Goal: Task Accomplishment & Management: Complete application form

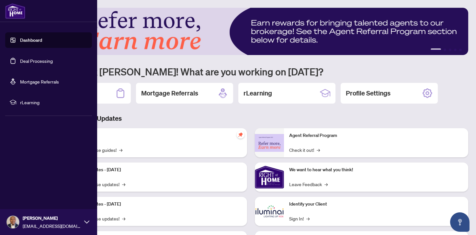
click at [27, 39] on link "Dashboard" at bounding box center [31, 40] width 22 height 6
click at [29, 61] on link "Deal Processing" at bounding box center [36, 61] width 33 height 6
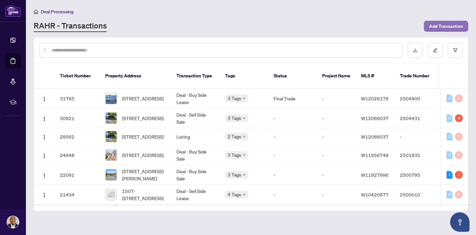
click at [440, 28] on span "Add Transaction" at bounding box center [446, 26] width 34 height 10
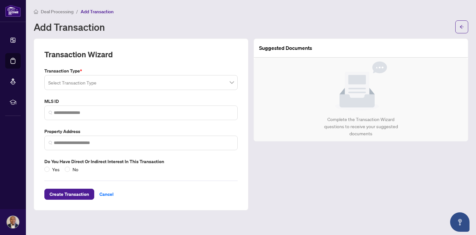
click at [233, 85] on span at bounding box center [141, 82] width 186 height 12
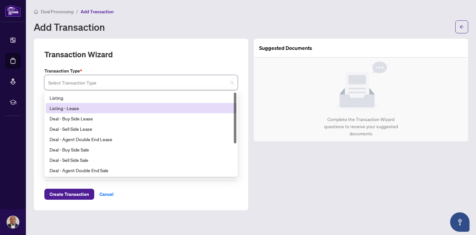
click at [217, 108] on div "Listing - Lease" at bounding box center [141, 108] width 183 height 7
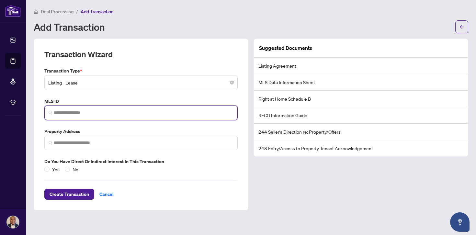
click at [176, 111] on input "search" at bounding box center [144, 113] width 180 height 7
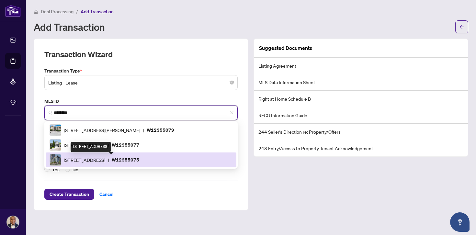
click at [105, 159] on span "[STREET_ADDRESS]" at bounding box center [84, 160] width 41 height 7
type input "*********"
type input "**********"
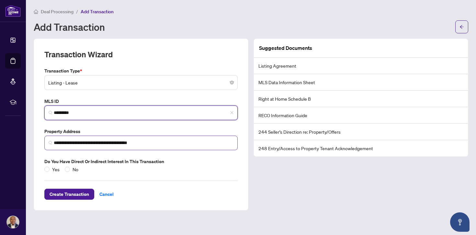
click at [51, 143] on img at bounding box center [51, 143] width 4 height 4
type input "*********"
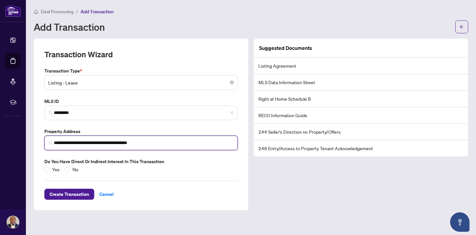
click at [49, 142] on img at bounding box center [51, 143] width 4 height 4
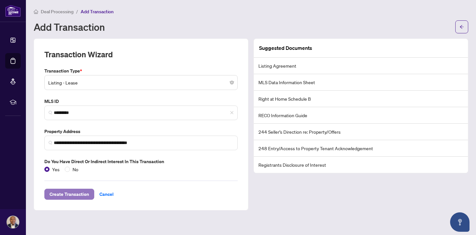
click at [81, 197] on span "Create Transaction" at bounding box center [70, 194] width 40 height 10
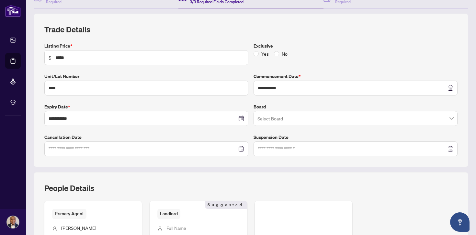
scroll to position [78, 0]
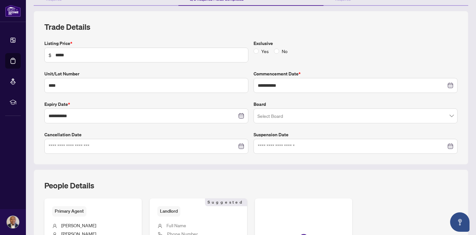
click at [452, 116] on span at bounding box center [356, 116] width 196 height 12
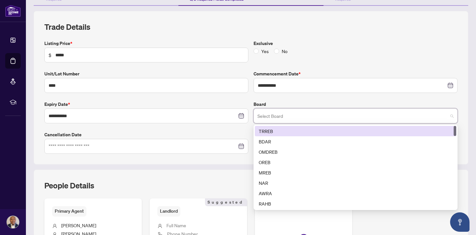
click at [394, 132] on div "TRREB" at bounding box center [356, 131] width 194 height 7
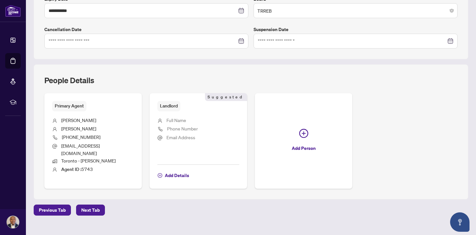
scroll to position [187, 0]
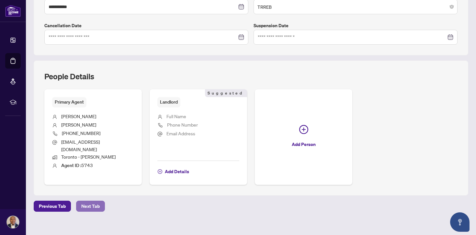
click at [98, 201] on span "Next Tab" at bounding box center [90, 206] width 18 height 10
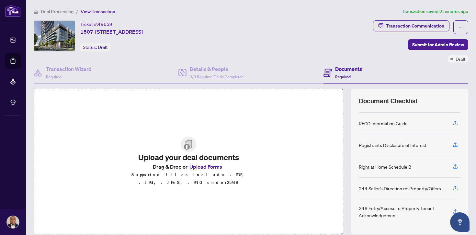
click at [198, 171] on button "Upload Forms" at bounding box center [206, 167] width 37 height 8
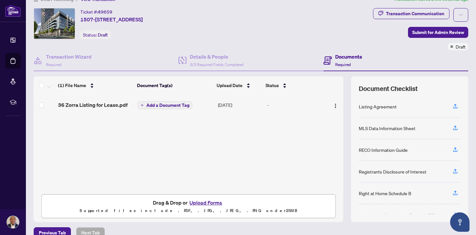
scroll to position [12, 0]
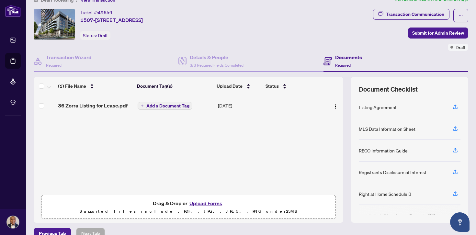
click at [170, 106] on span "Add a Document Tag" at bounding box center [167, 106] width 43 height 5
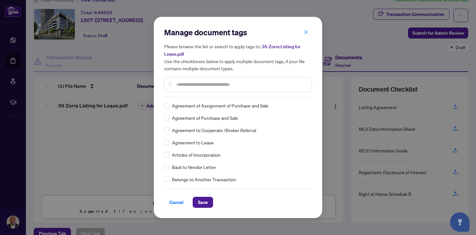
scroll to position [0, 0]
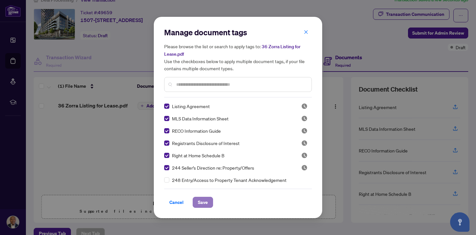
click at [204, 204] on span "Save" at bounding box center [203, 202] width 10 height 10
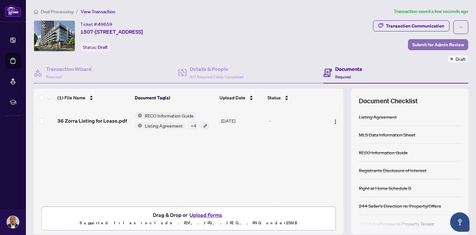
click at [429, 44] on span "Submit for Admin Review" at bounding box center [439, 45] width 52 height 10
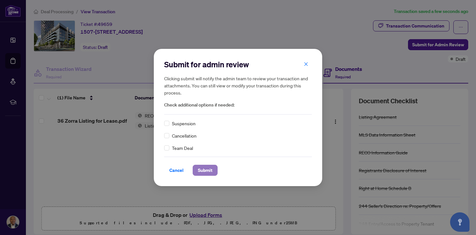
click at [208, 172] on span "Submit" at bounding box center [205, 170] width 15 height 10
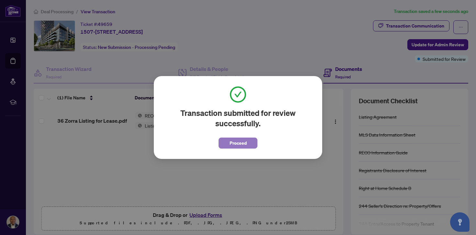
click at [240, 145] on span "Proceed" at bounding box center [238, 143] width 17 height 10
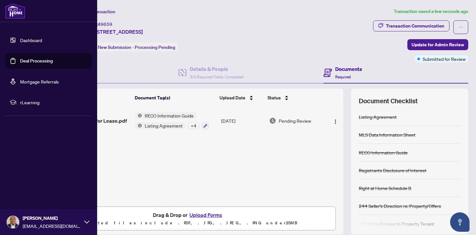
click at [20, 42] on link "Dashboard" at bounding box center [31, 40] width 22 height 6
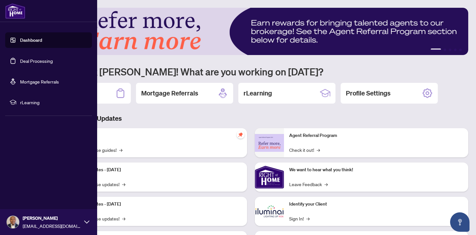
click at [26, 60] on link "Deal Processing" at bounding box center [36, 61] width 33 height 6
